Goal: Task Accomplishment & Management: Use online tool/utility

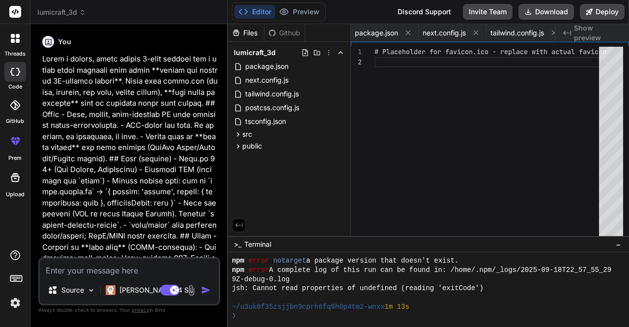
scroll to position [440, 0]
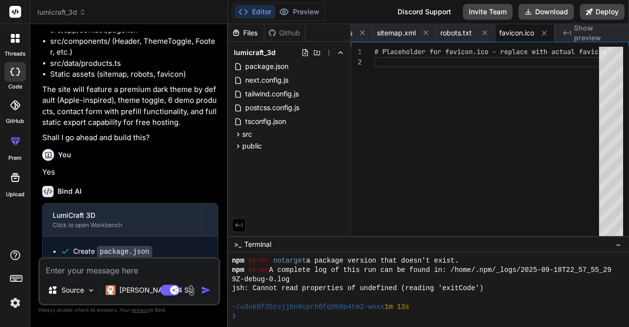
click at [18, 73] on icon at bounding box center [18, 72] width 4 height 8
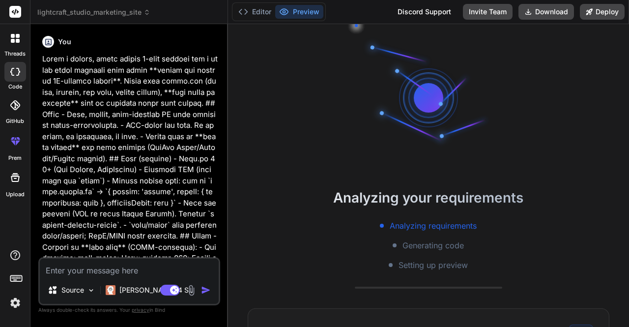
scroll to position [18, 0]
click at [20, 14] on rect at bounding box center [15, 12] width 12 height 12
click at [18, 10] on rect at bounding box center [15, 12] width 12 height 12
click at [18, 39] on icon at bounding box center [18, 41] width 4 height 4
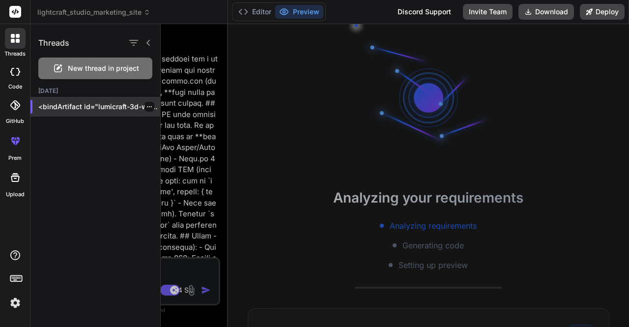
click at [146, 106] on icon "button" at bounding box center [149, 107] width 6 height 6
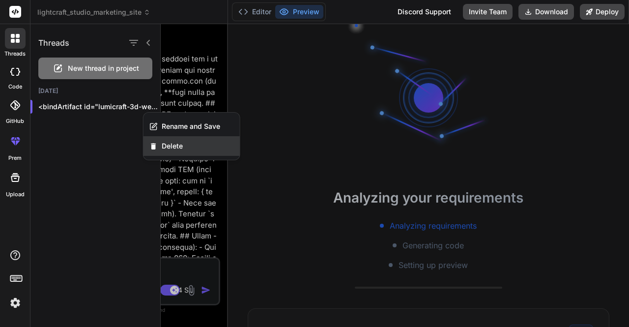
click at [186, 141] on div "Delete" at bounding box center [192, 146] width 96 height 20
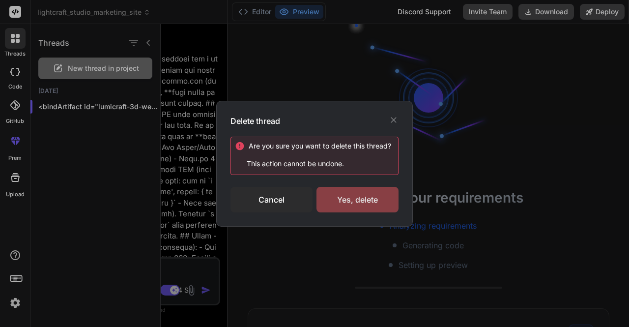
click at [375, 202] on div "Yes, delete" at bounding box center [358, 200] width 82 height 26
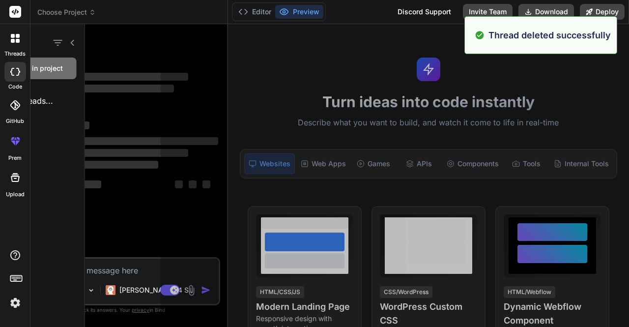
scroll to position [36, 0]
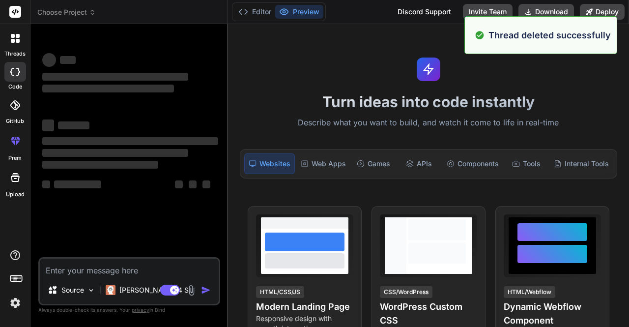
type textarea "x"
